Goal: Transaction & Acquisition: Purchase product/service

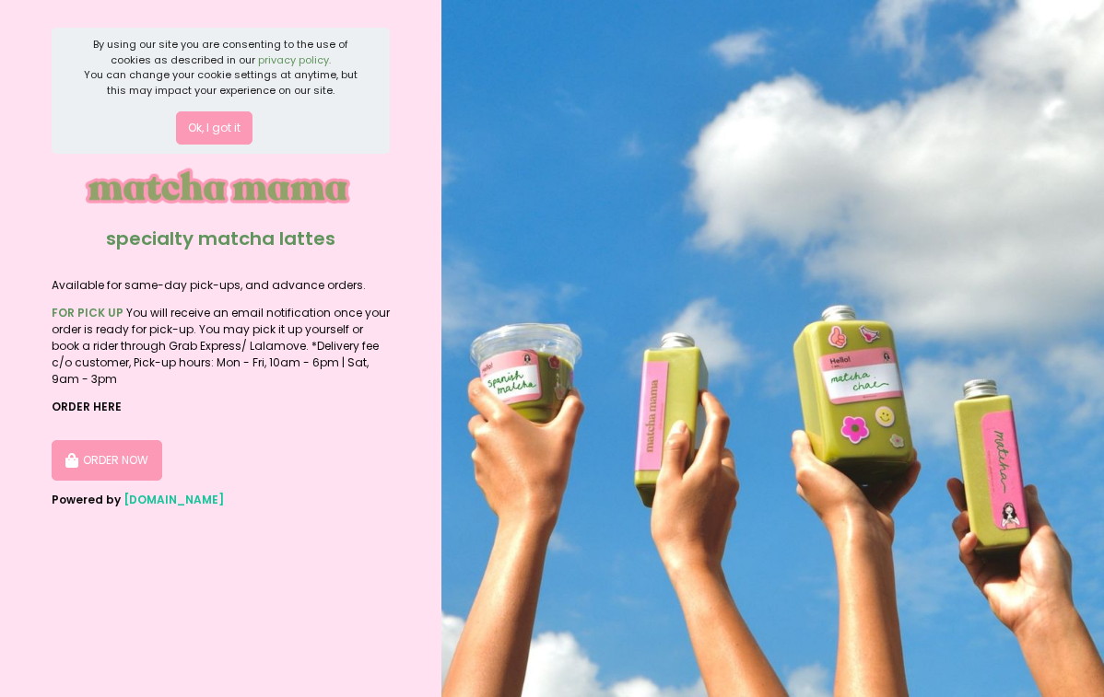
click at [217, 124] on button "Ok, I got it" at bounding box center [214, 127] width 76 height 33
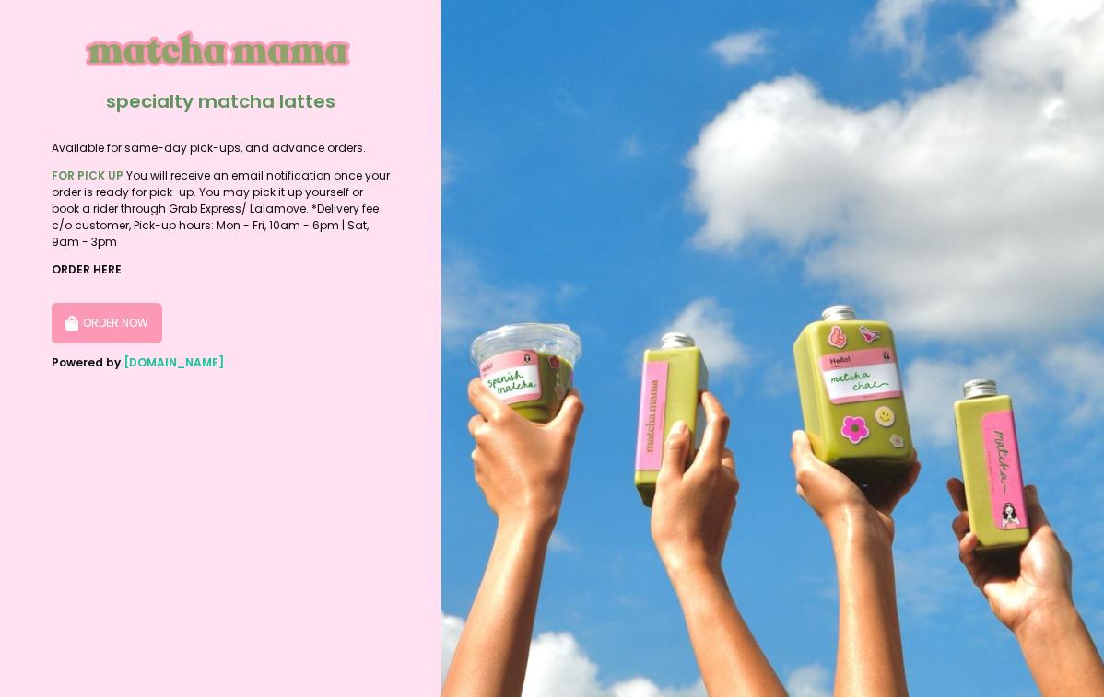
click at [134, 313] on button "ORDER NOW" at bounding box center [107, 323] width 111 height 41
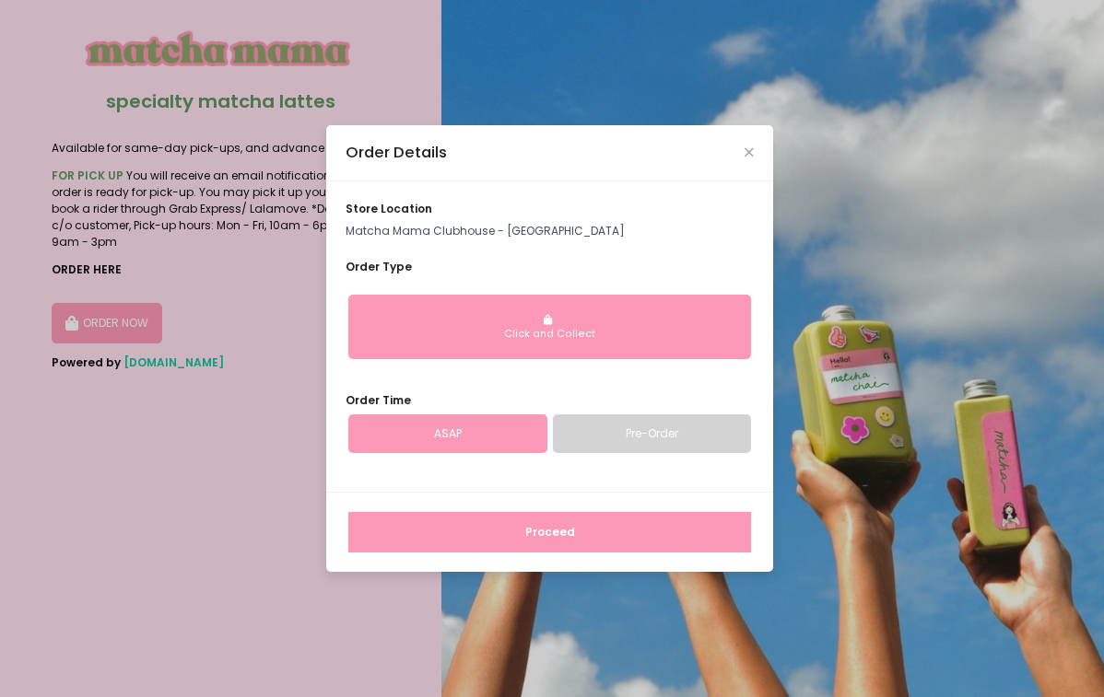
click at [480, 333] on div "Click and Collect" at bounding box center [549, 334] width 379 height 15
click at [498, 429] on link "ASAP" at bounding box center [447, 434] width 199 height 39
click at [550, 539] on button "Proceed" at bounding box center [549, 532] width 403 height 41
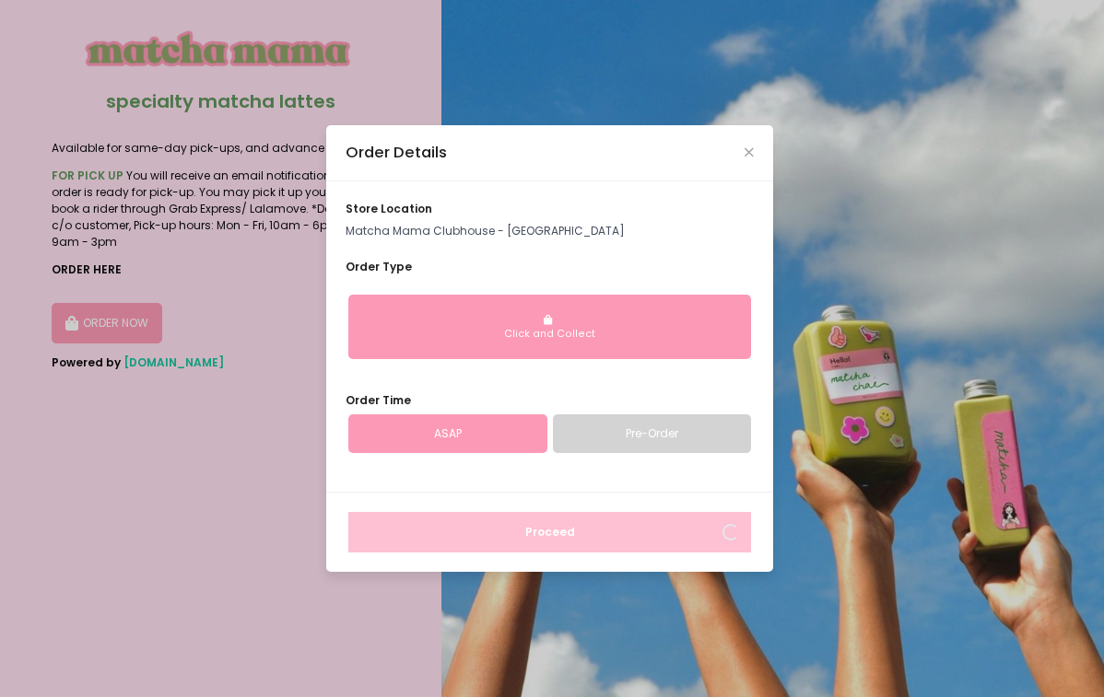
click at [570, 329] on div "Click and Collect" at bounding box center [549, 334] width 379 height 15
click at [748, 158] on icon "Close" at bounding box center [748, 152] width 9 height 12
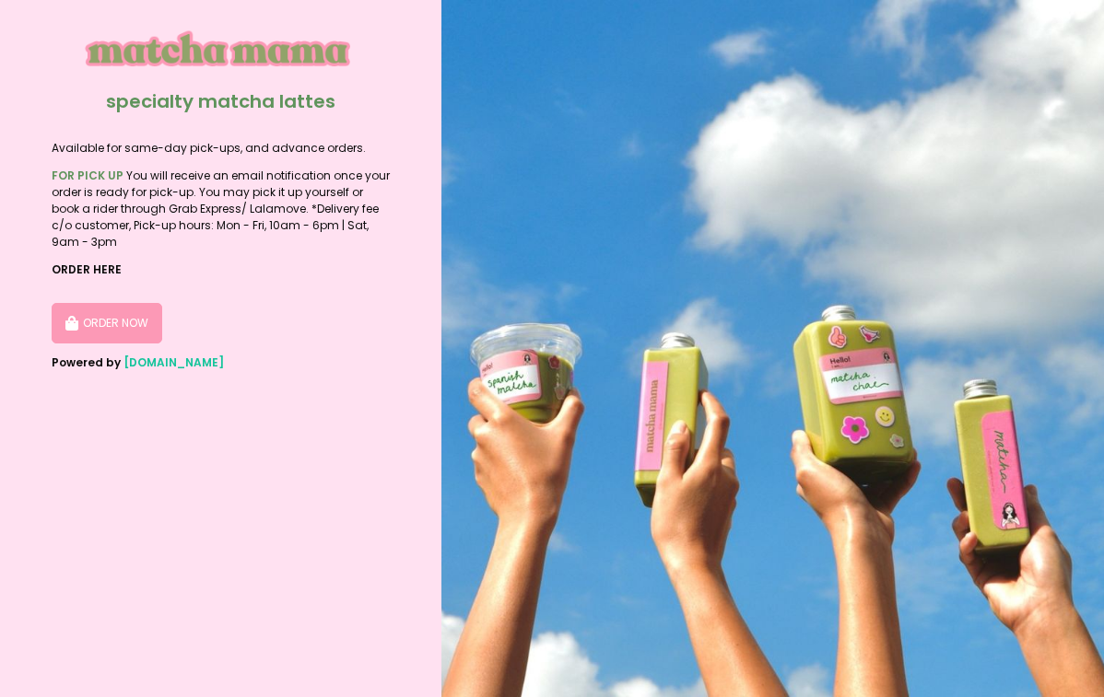
click at [118, 332] on button "ORDER NOW" at bounding box center [107, 323] width 111 height 41
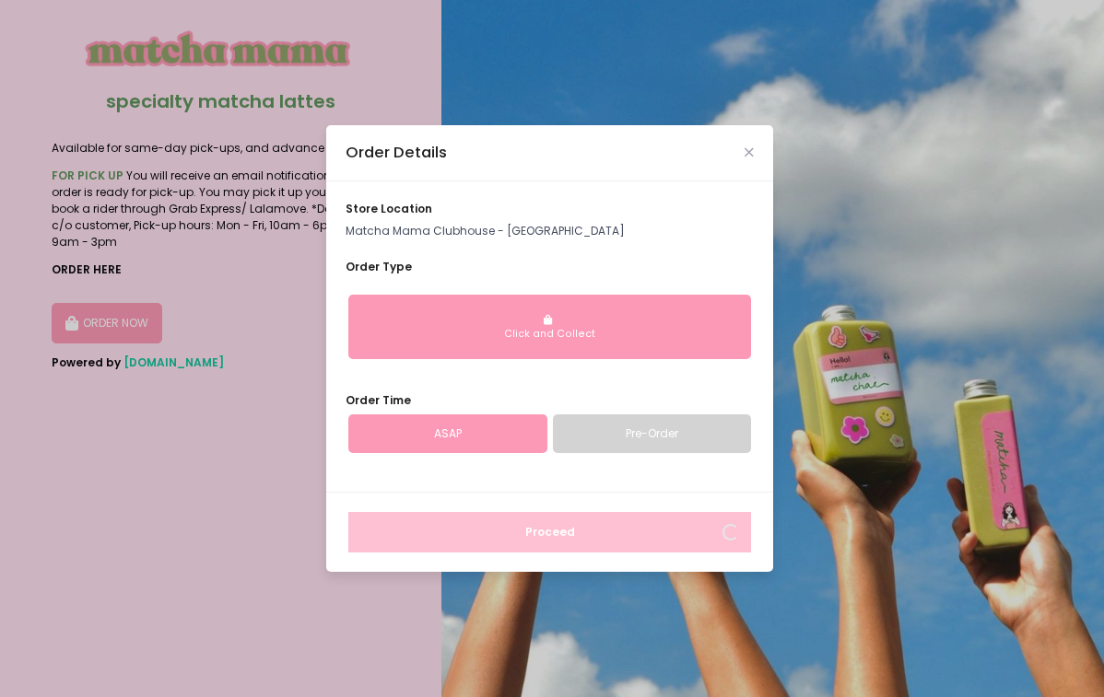
click at [481, 457] on div "store location Matcha Mama Clubhouse - [GEOGRAPHIC_DATA] Order Type Click and C…" at bounding box center [549, 337] width 447 height 310
click at [481, 432] on link "ASAP" at bounding box center [447, 434] width 199 height 39
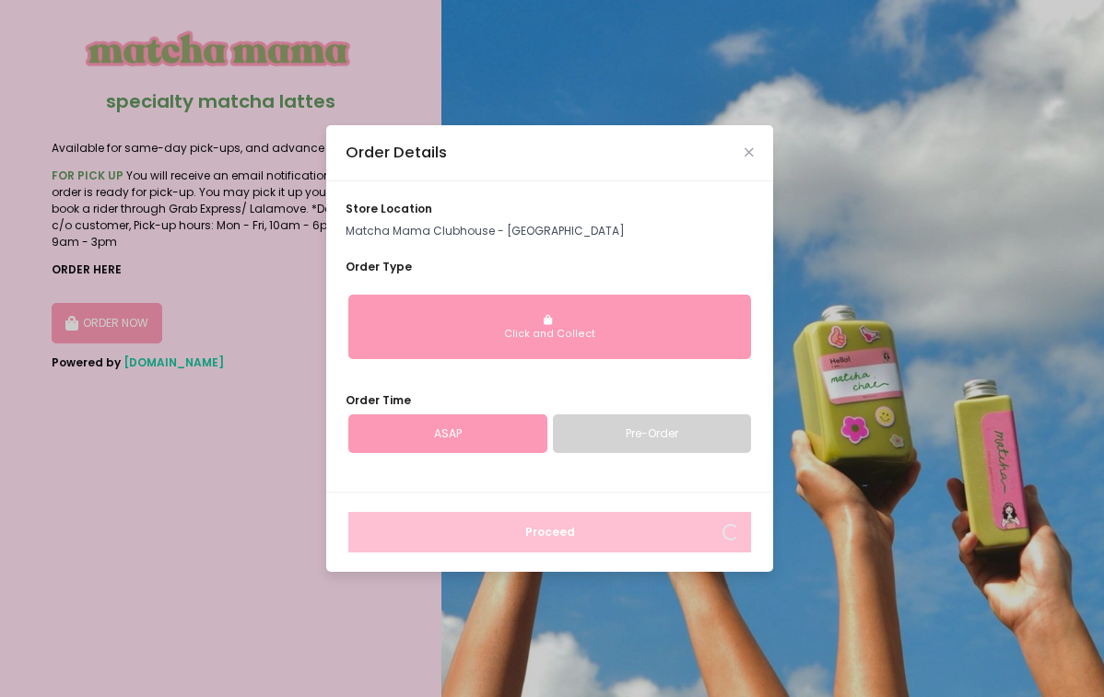
click at [481, 432] on link "ASAP" at bounding box center [447, 434] width 199 height 39
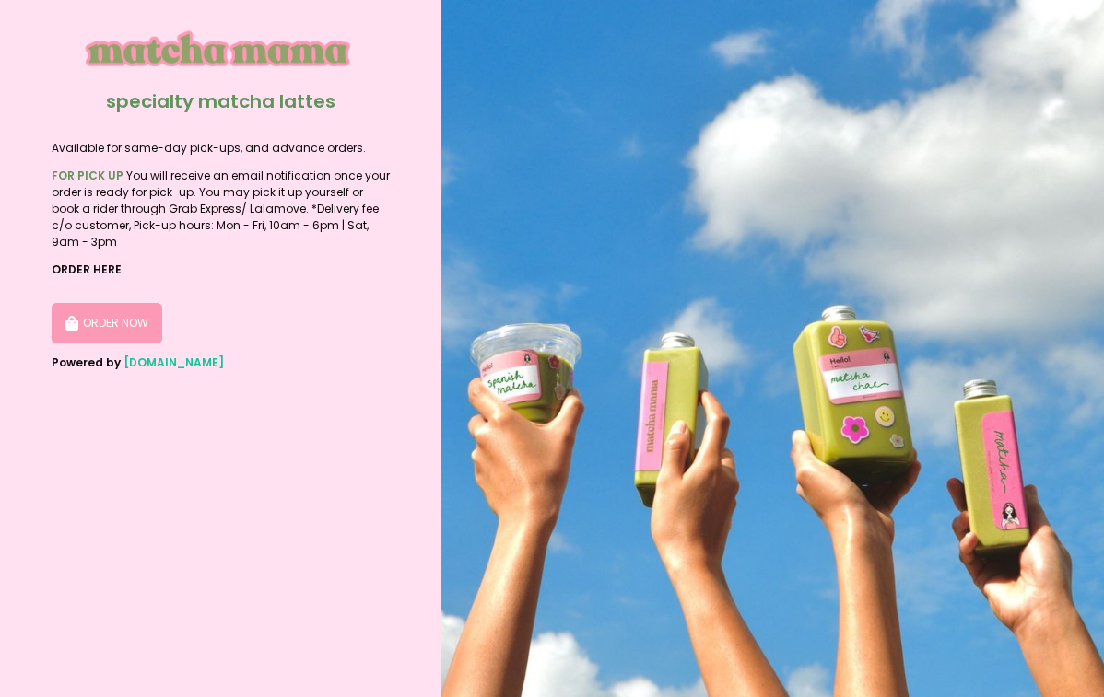
click at [103, 334] on button "ORDER NOW" at bounding box center [107, 323] width 111 height 41
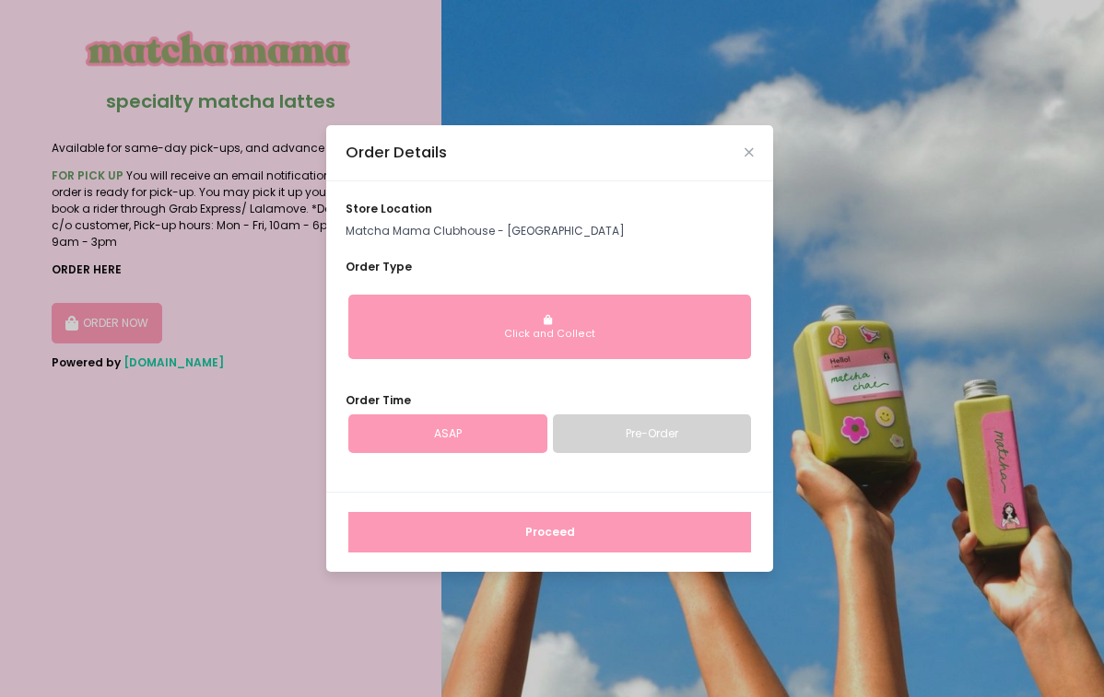
click at [494, 522] on button "Proceed" at bounding box center [549, 532] width 403 height 41
